Goal: Information Seeking & Learning: Learn about a topic

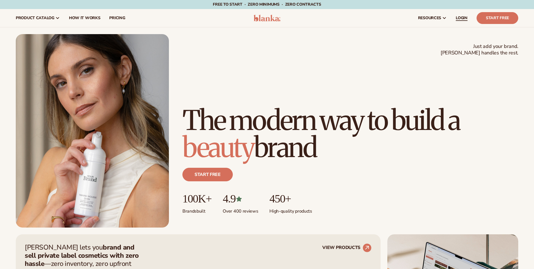
click at [463, 17] on span "LOGIN" at bounding box center [462, 18] width 12 height 5
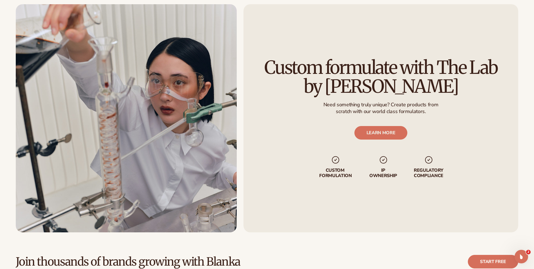
scroll to position [1493, 0]
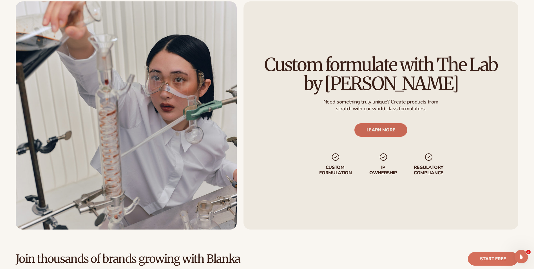
click at [393, 131] on link "LEARN MORE" at bounding box center [381, 130] width 53 height 14
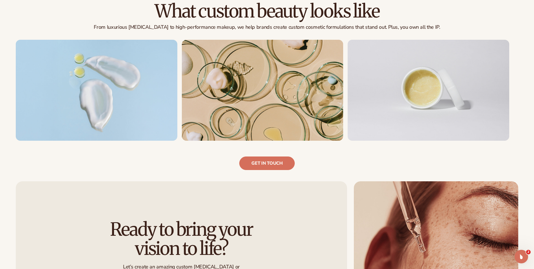
scroll to position [394, 0]
